Goal: Transaction & Acquisition: Download file/media

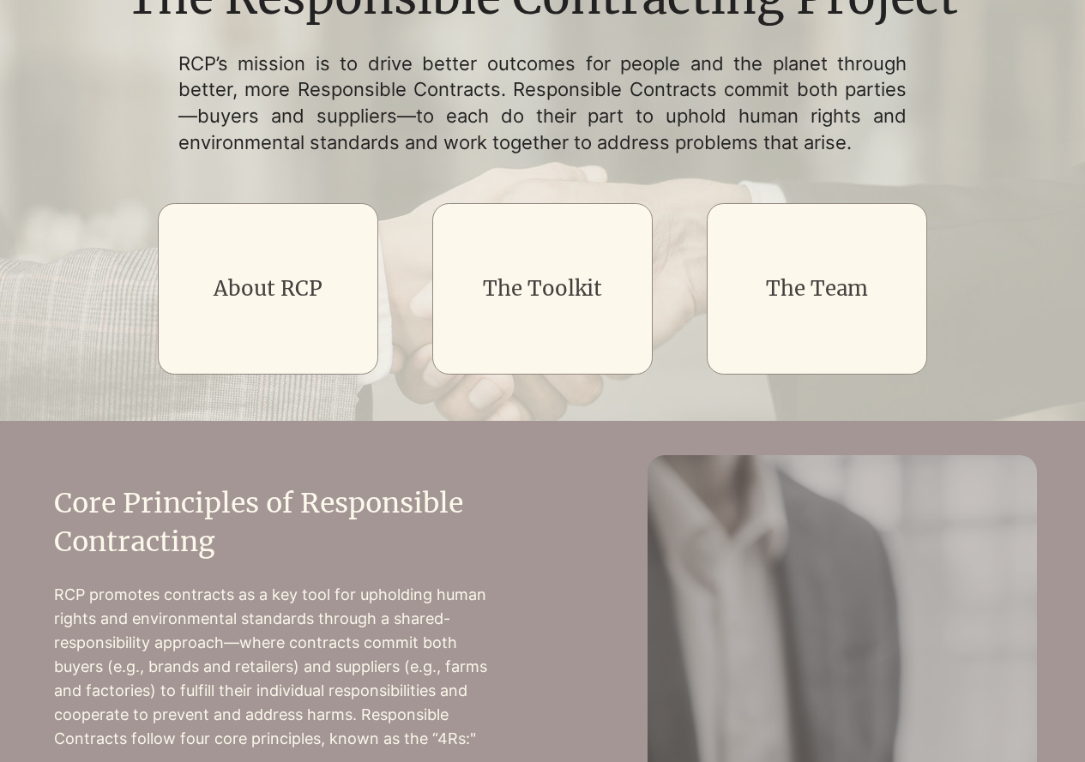
scroll to position [210, 0]
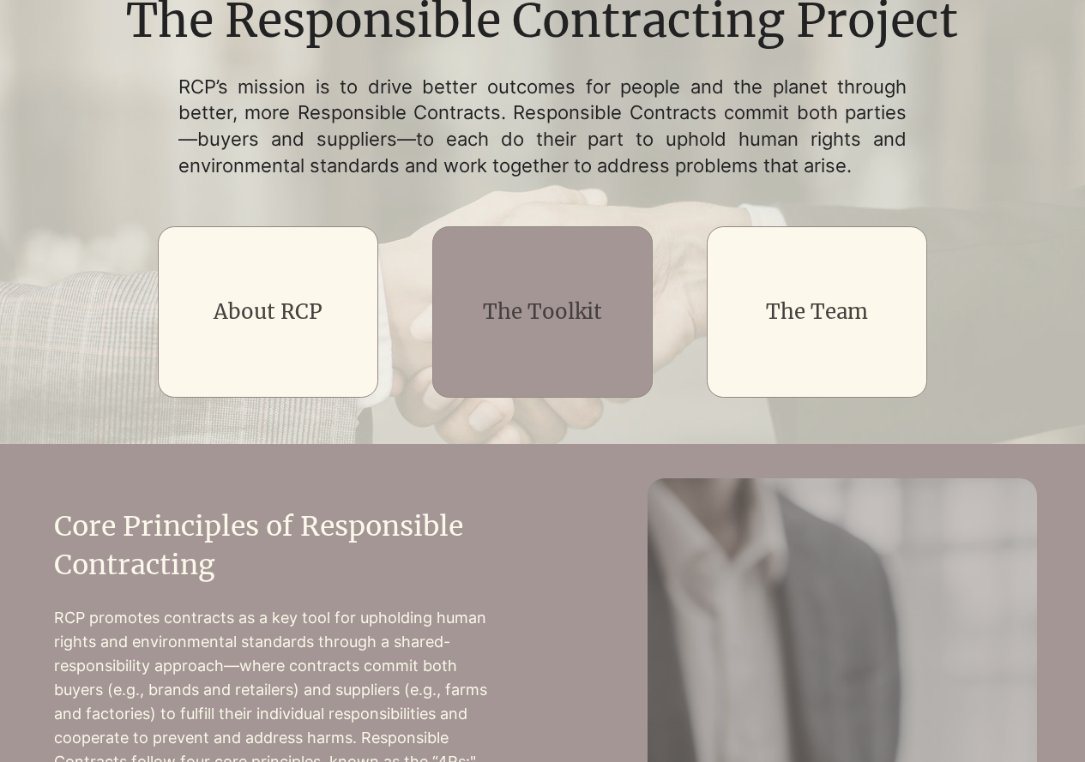
click at [492, 338] on div "main content" at bounding box center [542, 311] width 220 height 171
click at [554, 314] on link "The Toolkit" at bounding box center [542, 311] width 119 height 27
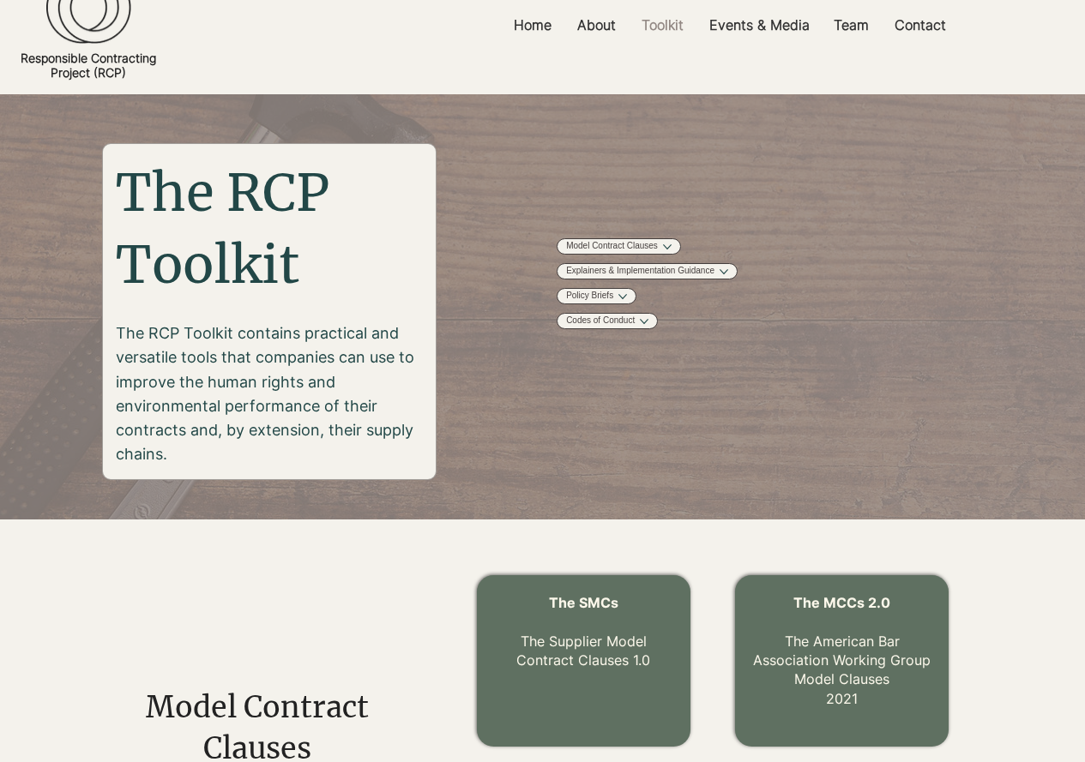
scroll to position [48, 0]
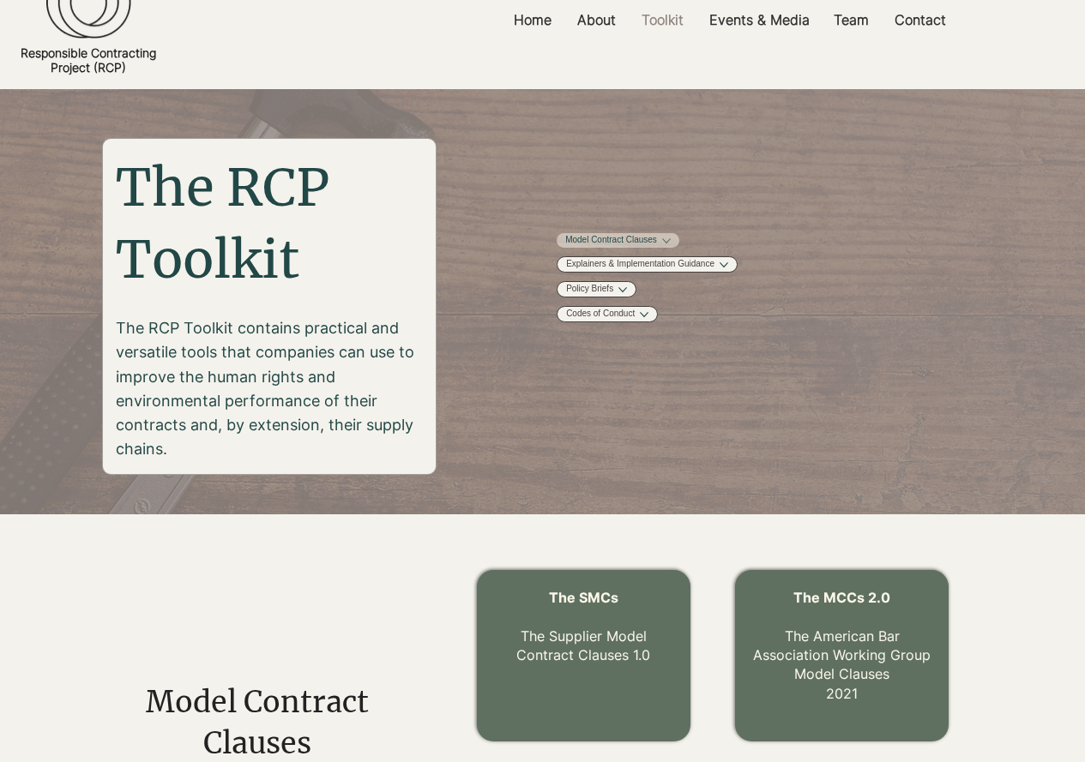
click at [657, 247] on link "Model Contract Clauses" at bounding box center [611, 240] width 92 height 13
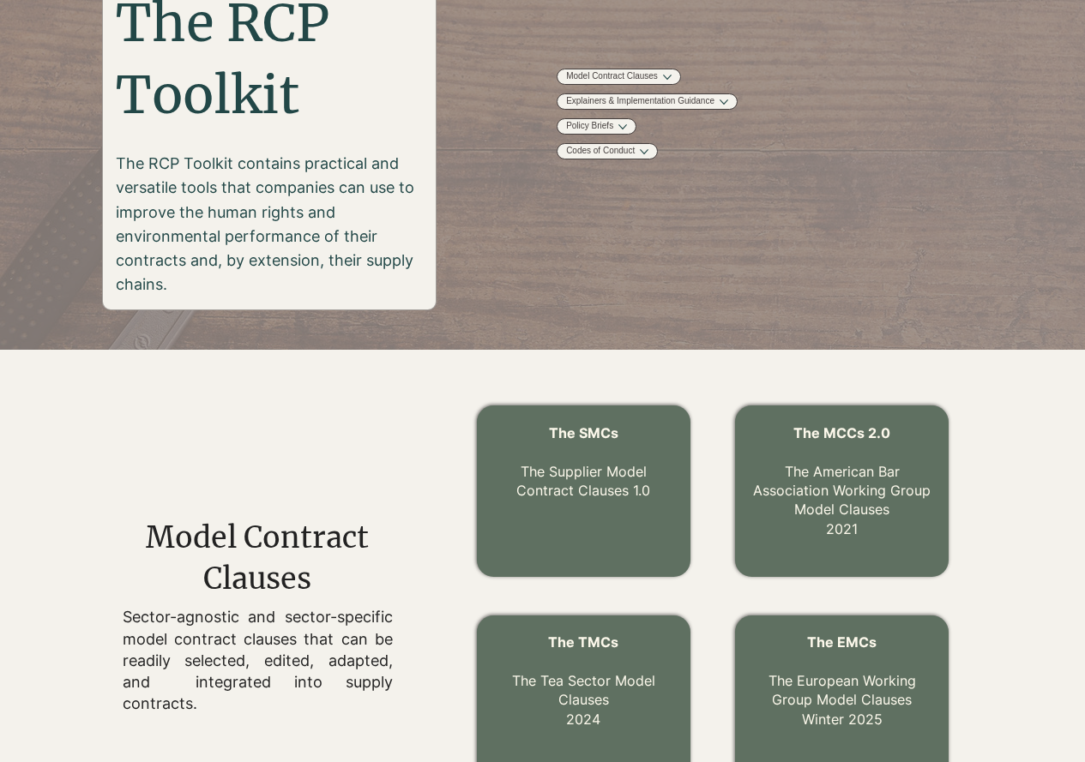
scroll to position [219, 0]
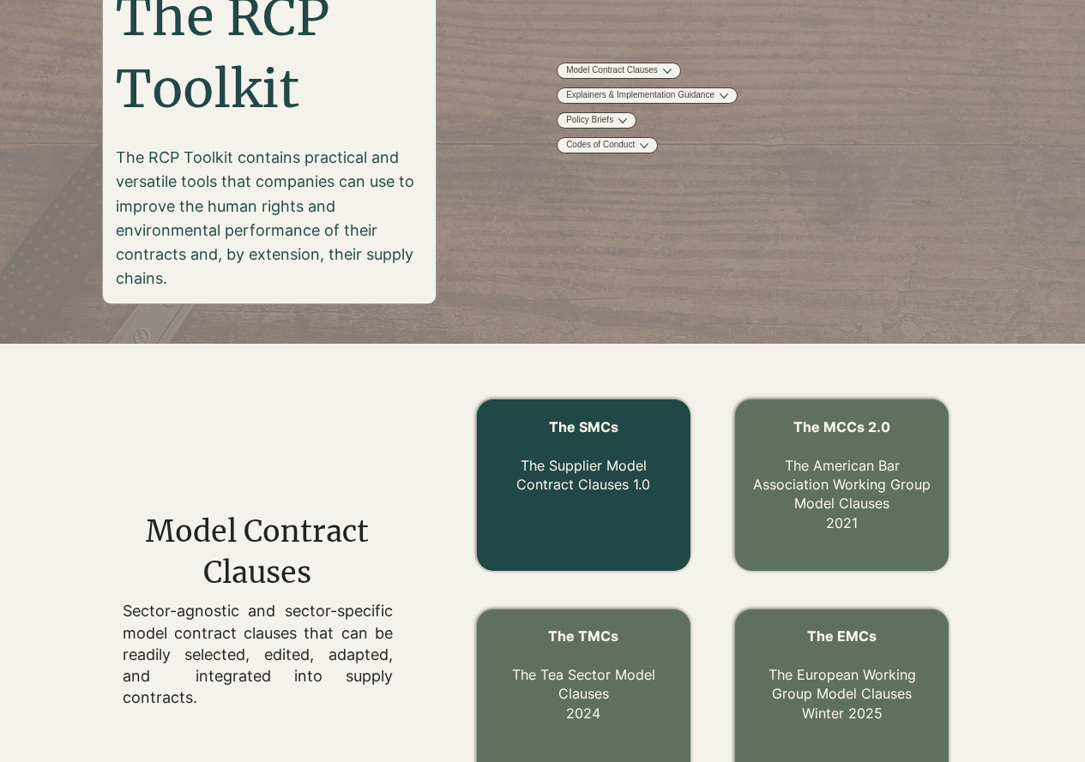
click at [603, 480] on link "The Supplier Model Contract Clauses 1.0" at bounding box center [583, 475] width 134 height 36
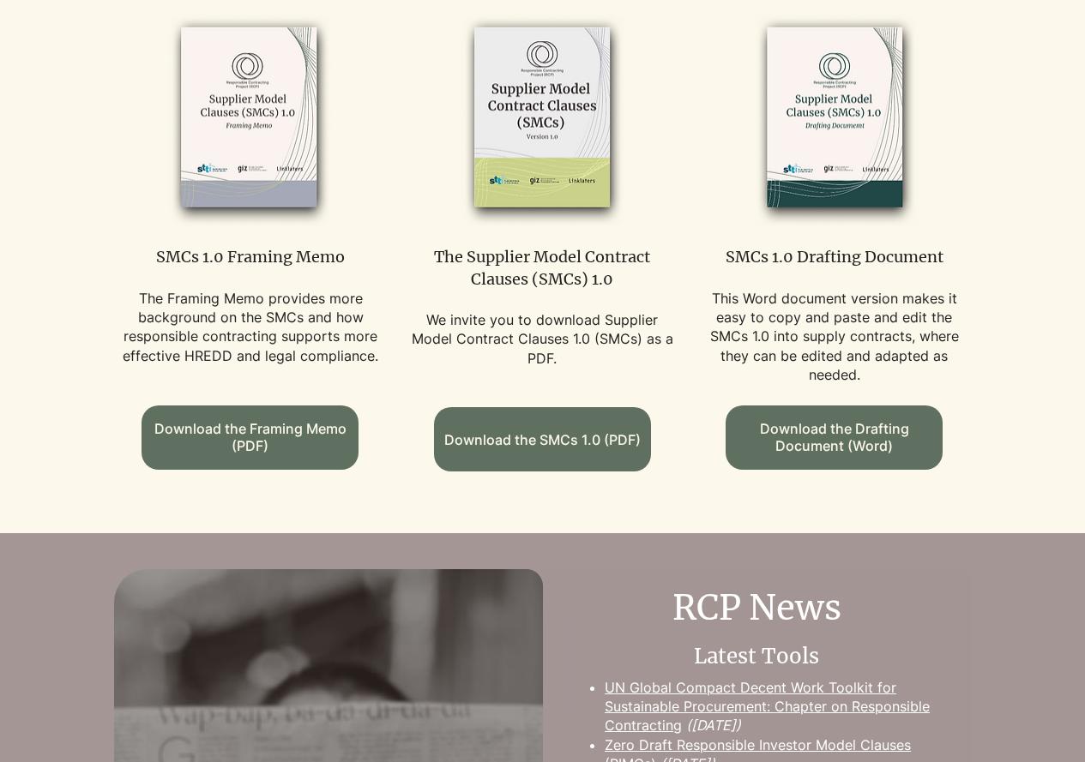
scroll to position [1044, 0]
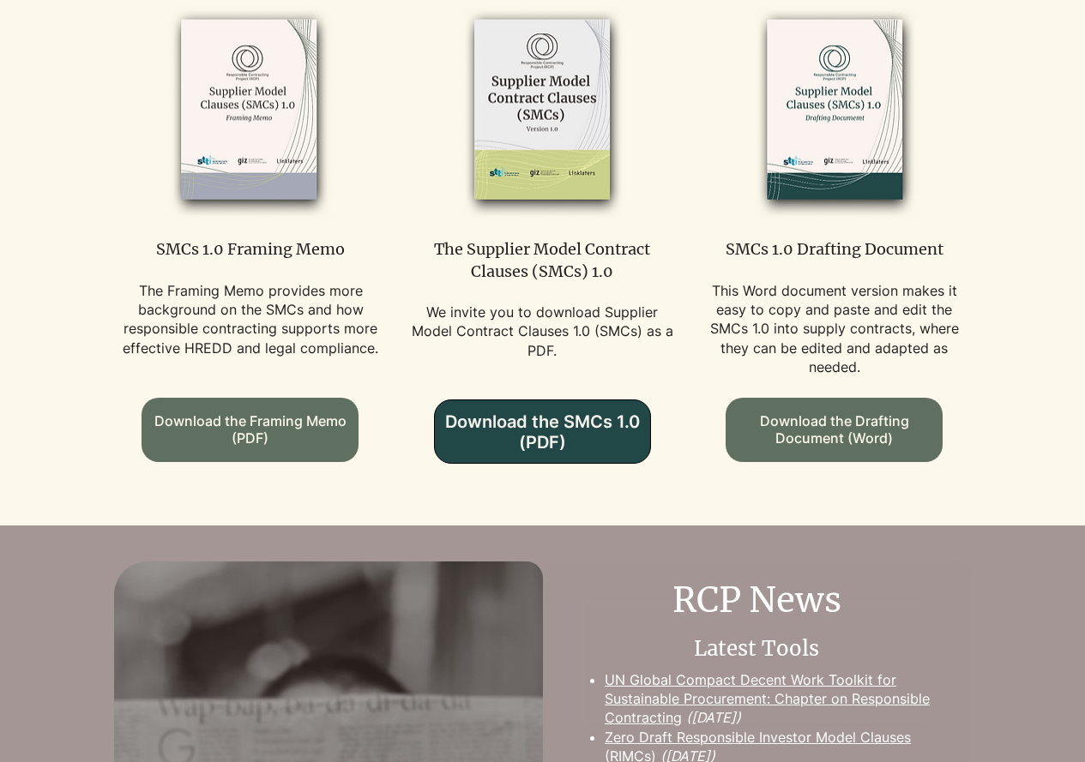
click at [535, 424] on span "Download the SMCs 1.0 (PDF)" at bounding box center [542, 432] width 215 height 41
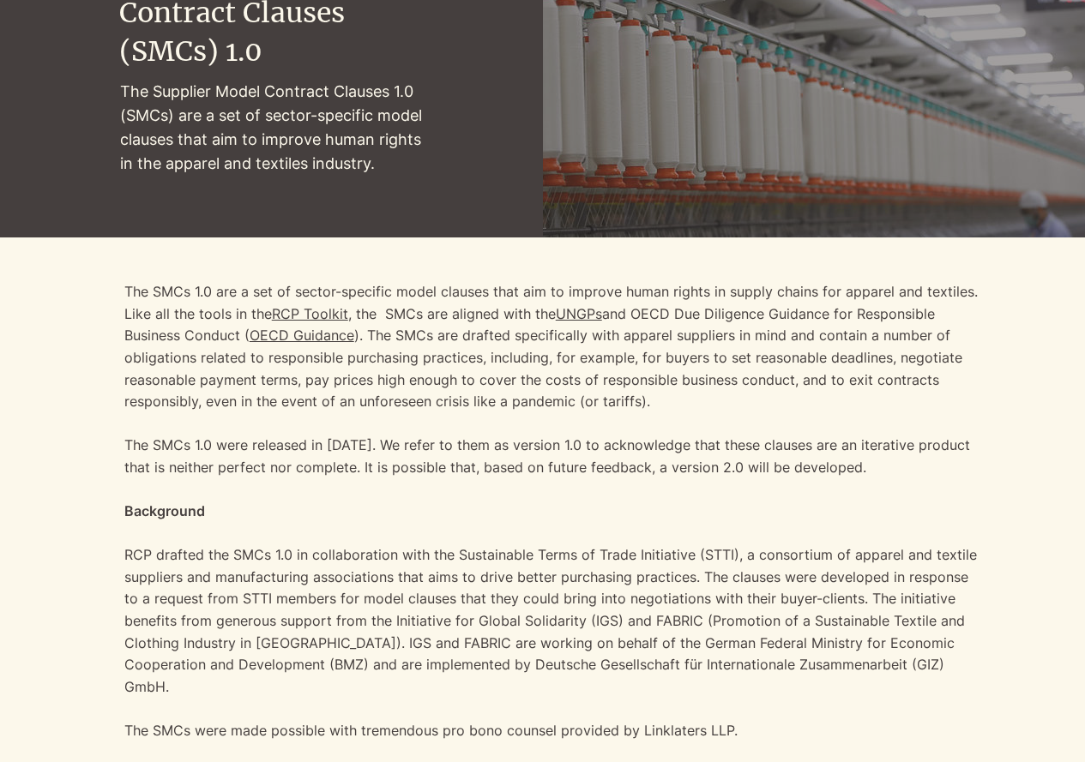
scroll to position [0, 0]
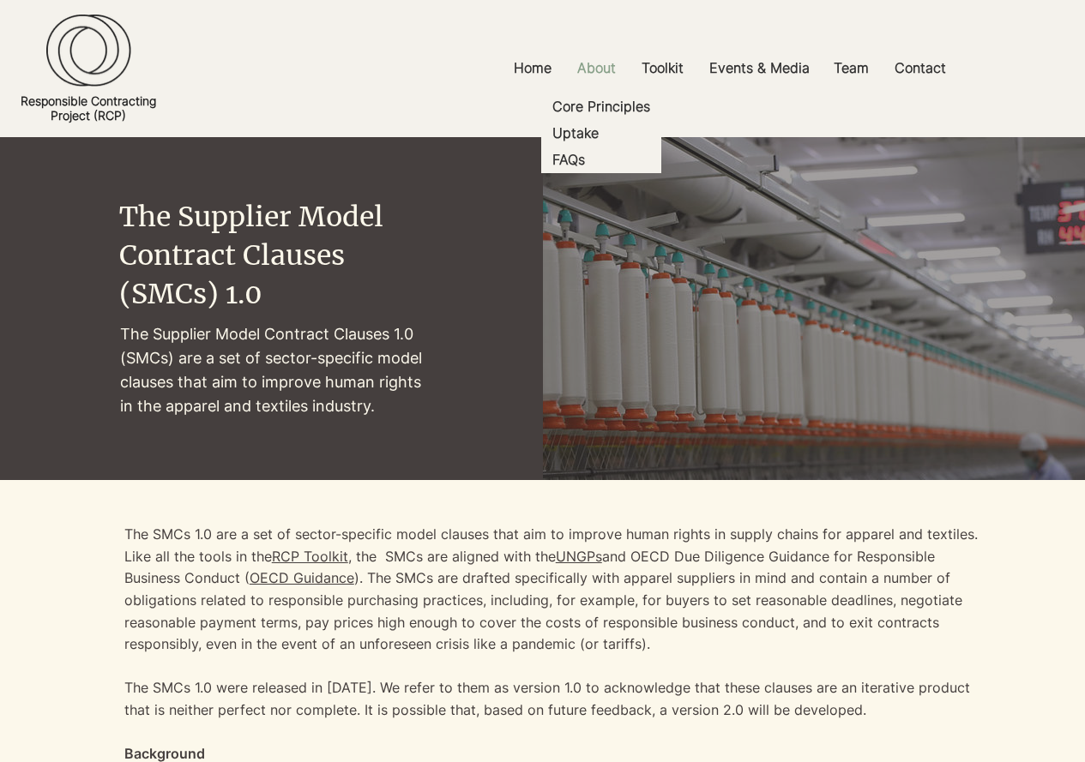
click at [585, 66] on p "About" at bounding box center [596, 68] width 56 height 39
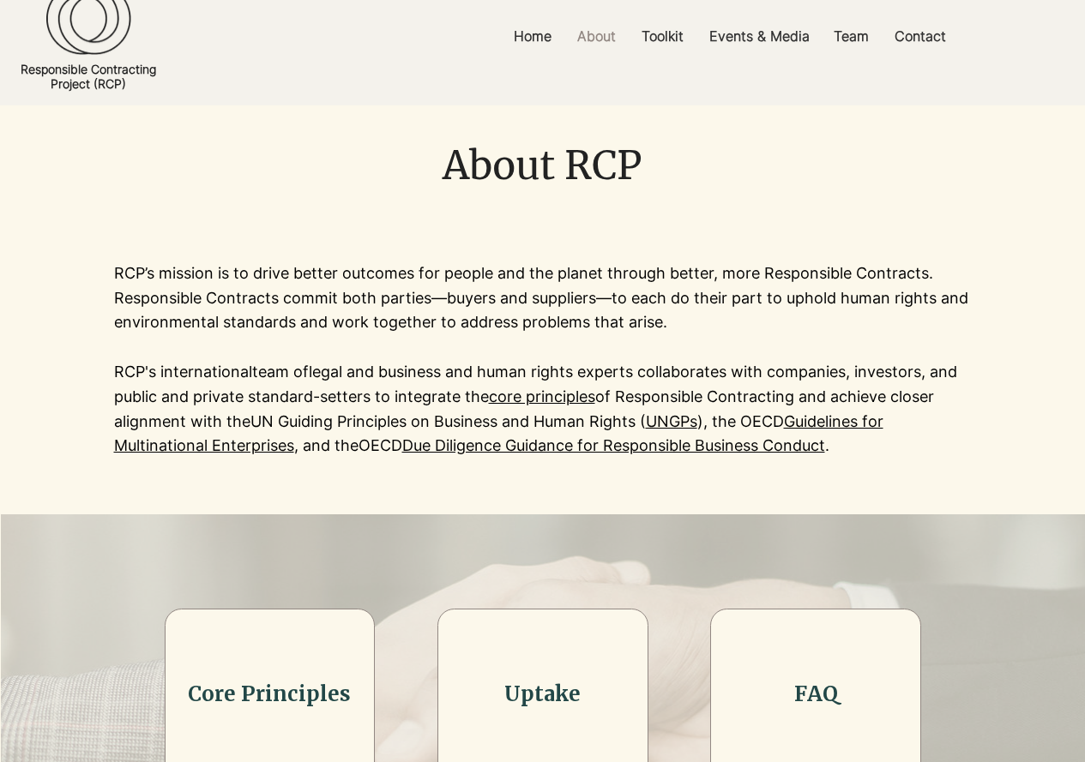
scroll to position [27, 0]
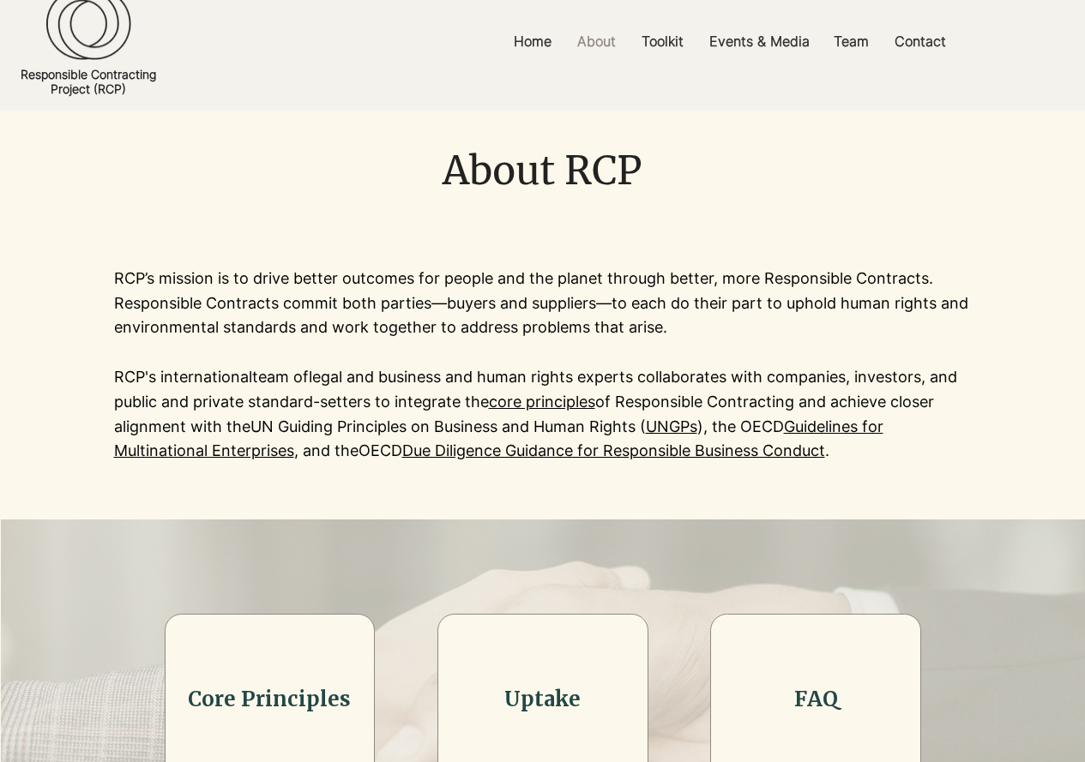
click at [849, 432] on link "Guidelines for Multinational Enterprises" at bounding box center [498, 439] width 769 height 43
